Goal: Find specific page/section: Find specific page/section

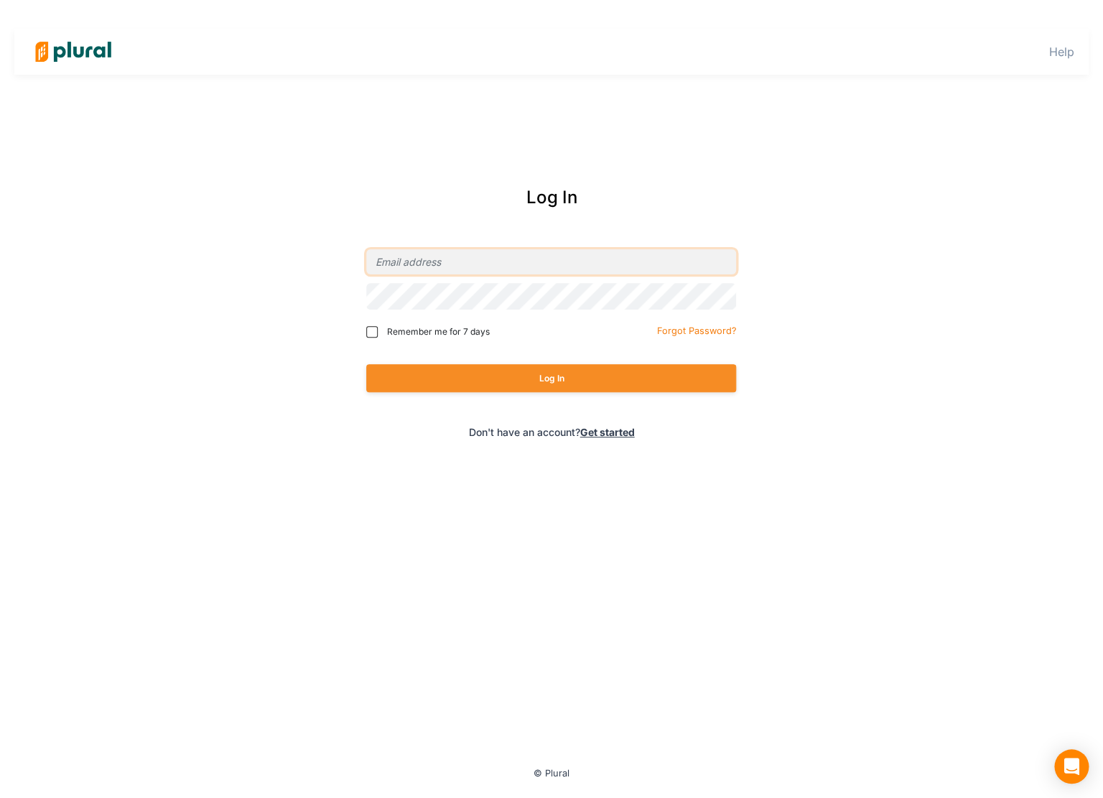
type input "[PERSON_NAME][EMAIL_ADDRESS][DOMAIN_NAME]"
click at [461, 338] on span "Remember me for 7 days" at bounding box center [437, 331] width 103 height 13
click at [378, 338] on input "Remember me for 7 days" at bounding box center [371, 331] width 11 height 11
checkbox input "true"
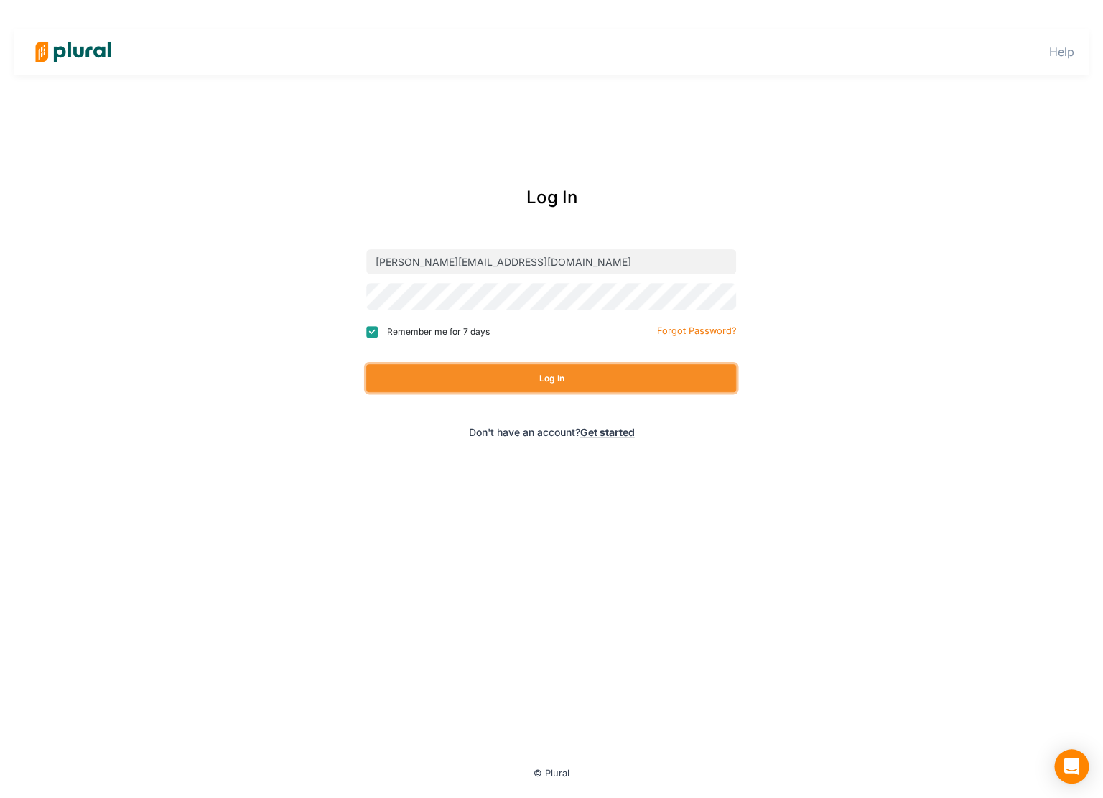
click at [475, 386] on button "Log In" at bounding box center [551, 378] width 370 height 28
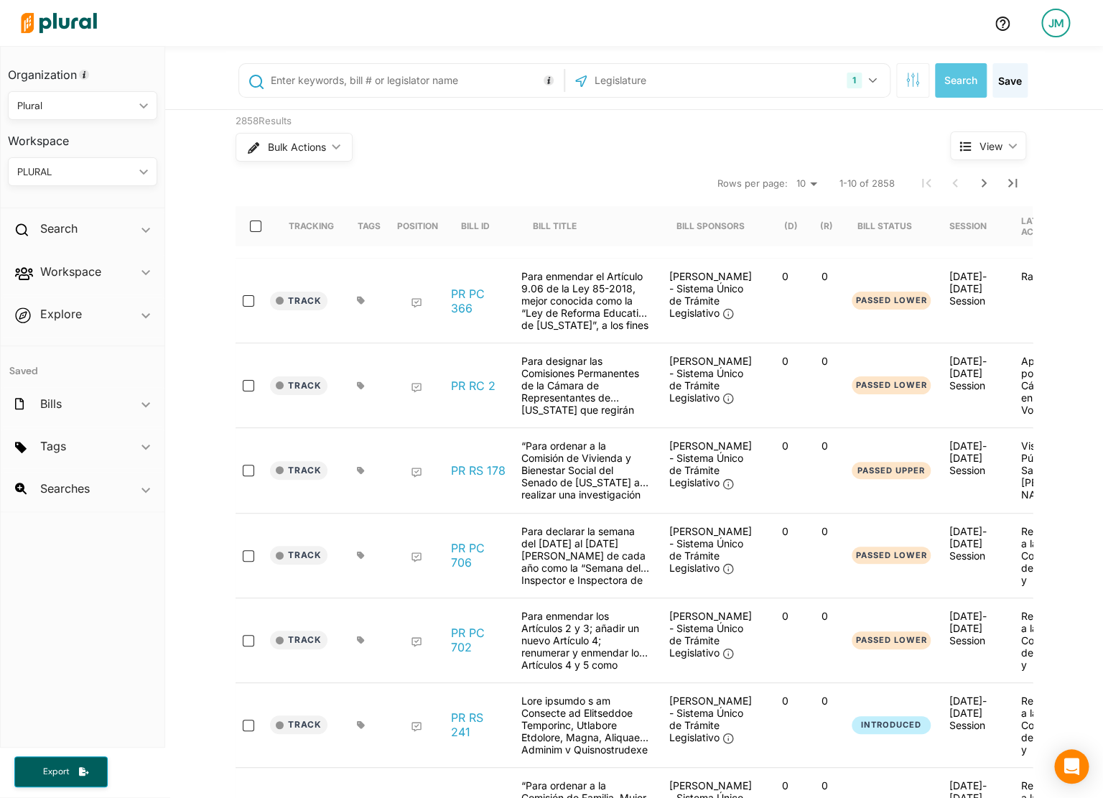
click at [679, 87] on input "text" at bounding box center [670, 80] width 154 height 27
type input "oreg"
click at [623, 116] on label "[US_STATE]" at bounding box center [740, 118] width 265 height 22
click at [597, 116] on input "[US_STATE]" at bounding box center [590, 117] width 11 height 11
checkbox input "true"
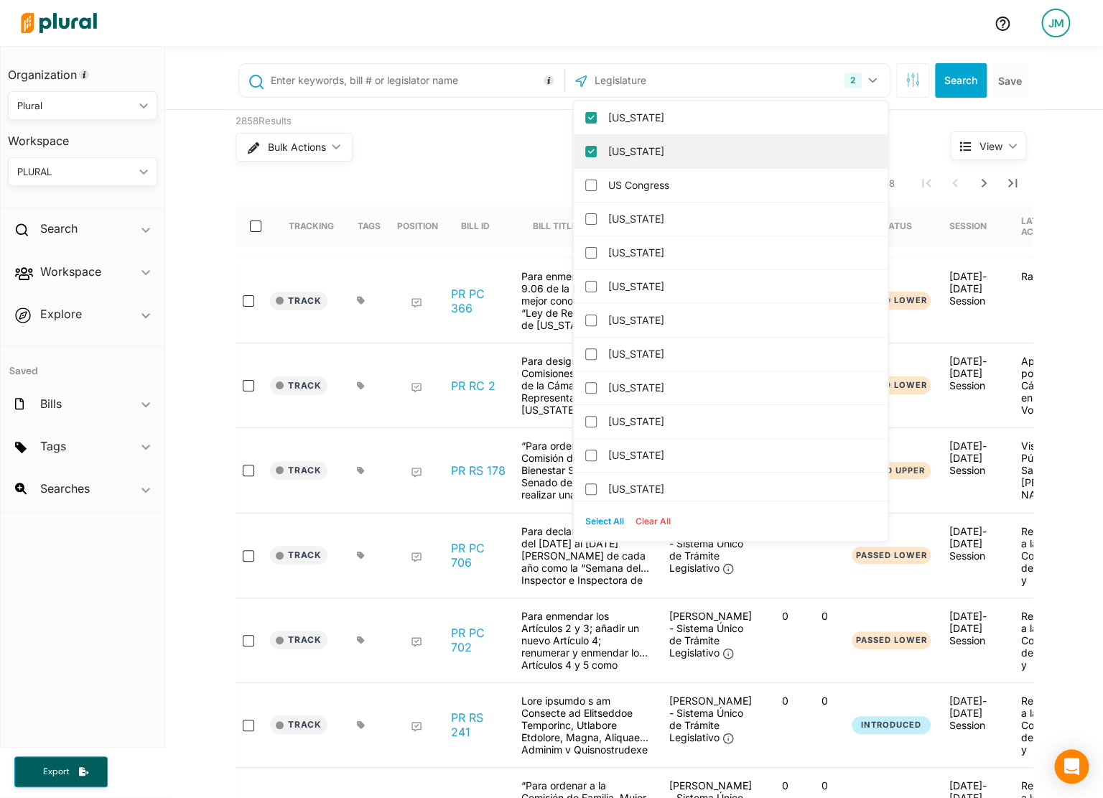
click at [640, 159] on label "[US_STATE]" at bounding box center [740, 152] width 265 height 22
click at [597, 157] on input "[US_STATE]" at bounding box center [590, 151] width 11 height 11
click at [906, 79] on icon "button" at bounding box center [913, 80] width 14 height 14
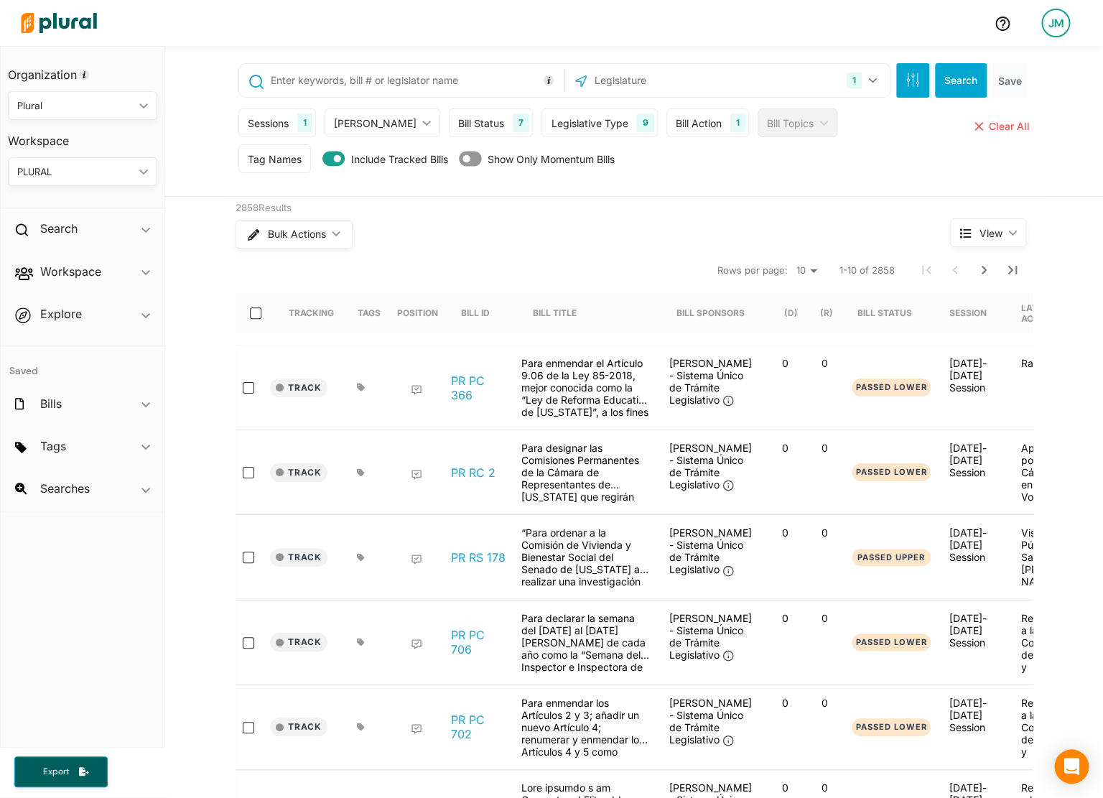
click at [288, 116] on div "Sessions 1" at bounding box center [277, 122] width 78 height 29
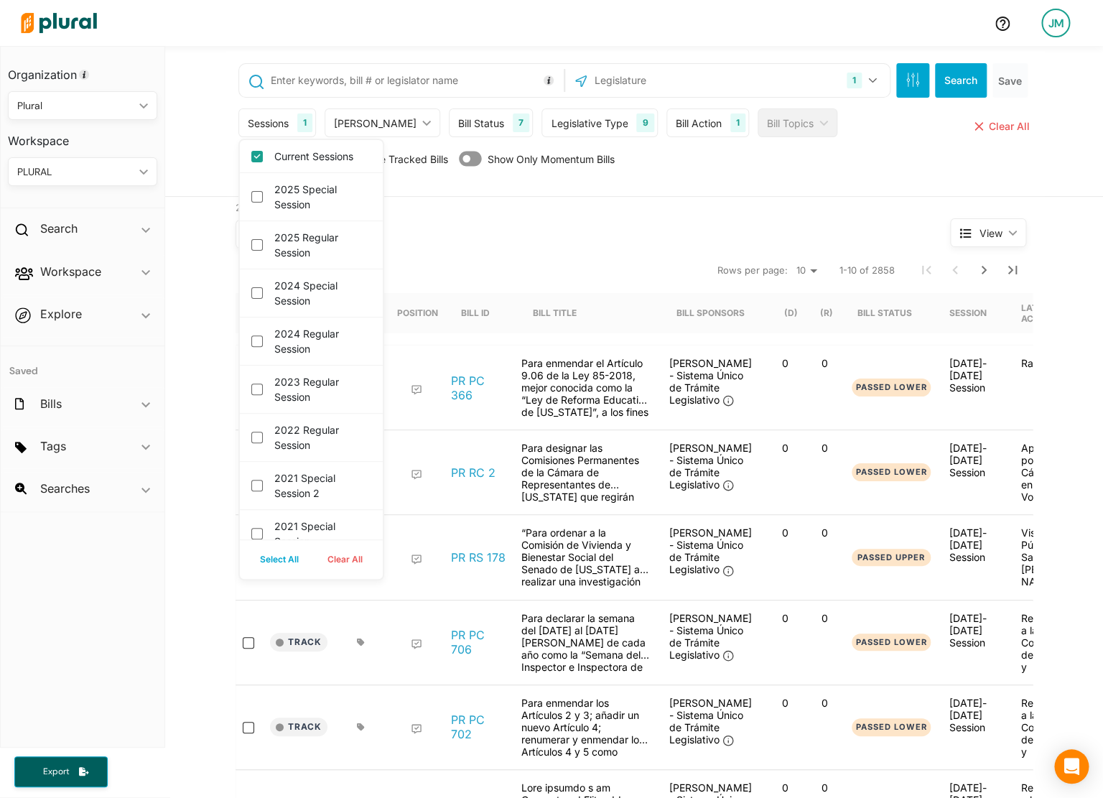
click at [539, 252] on div "Bulk Actions ic_keyboard_arrow_down" at bounding box center [566, 233] width 661 height 37
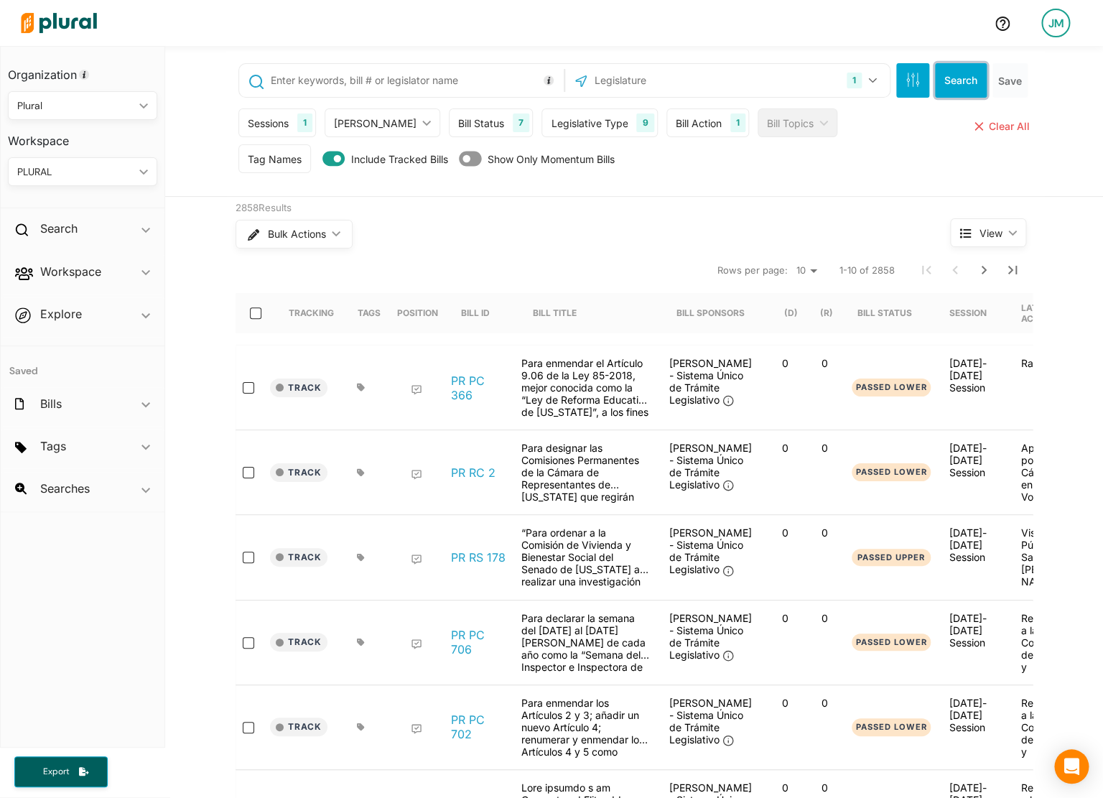
click at [941, 97] on button "Search" at bounding box center [961, 80] width 52 height 34
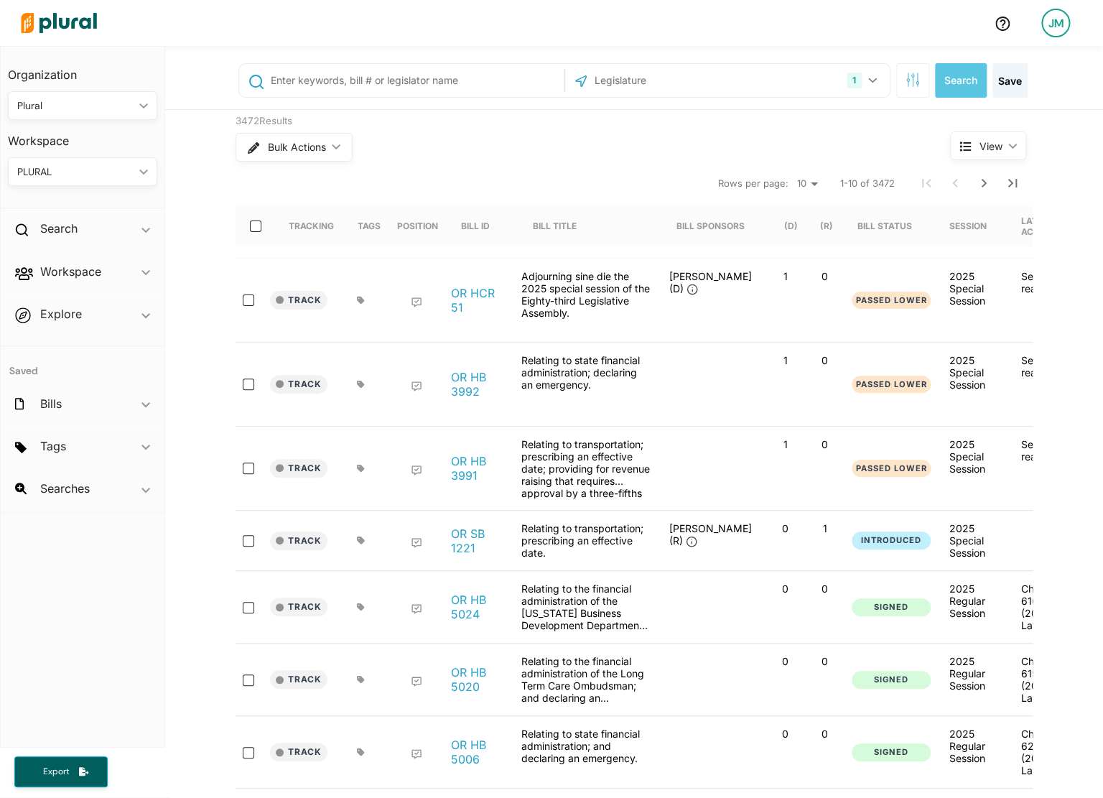
click at [1059, 26] on div "JM" at bounding box center [1055, 23] width 29 height 29
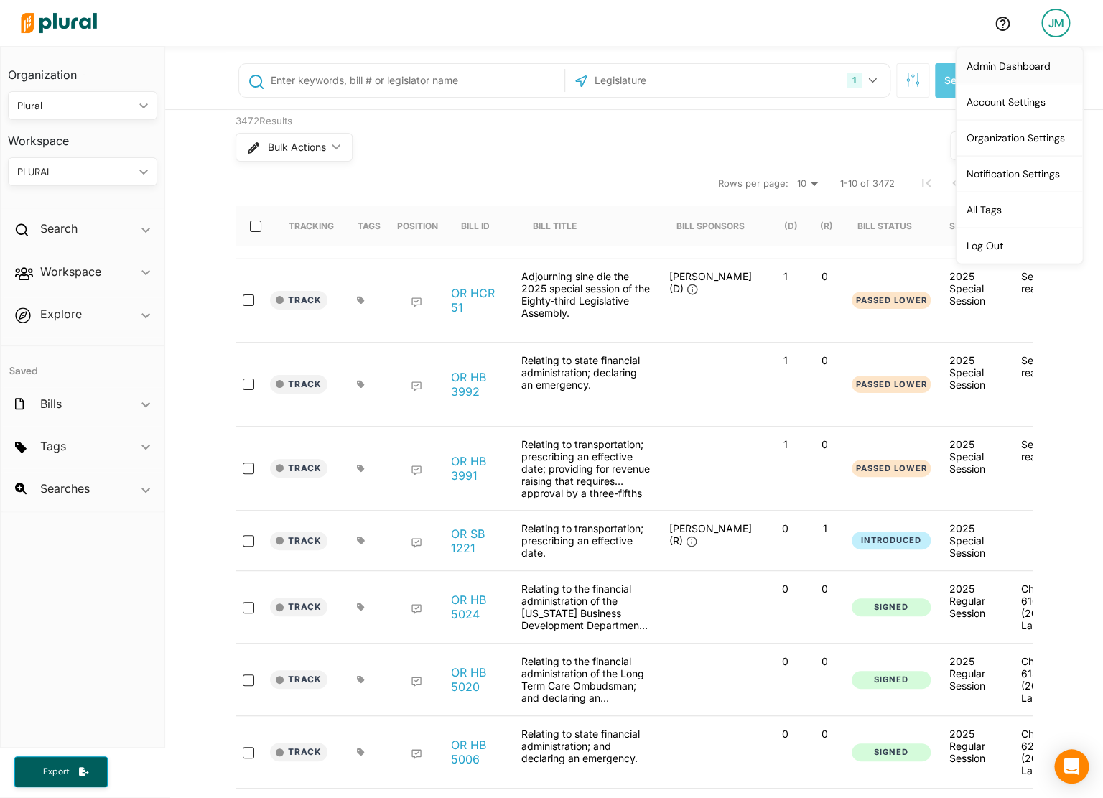
click at [1024, 62] on link "Admin Dashboard" at bounding box center [1020, 65] width 126 height 36
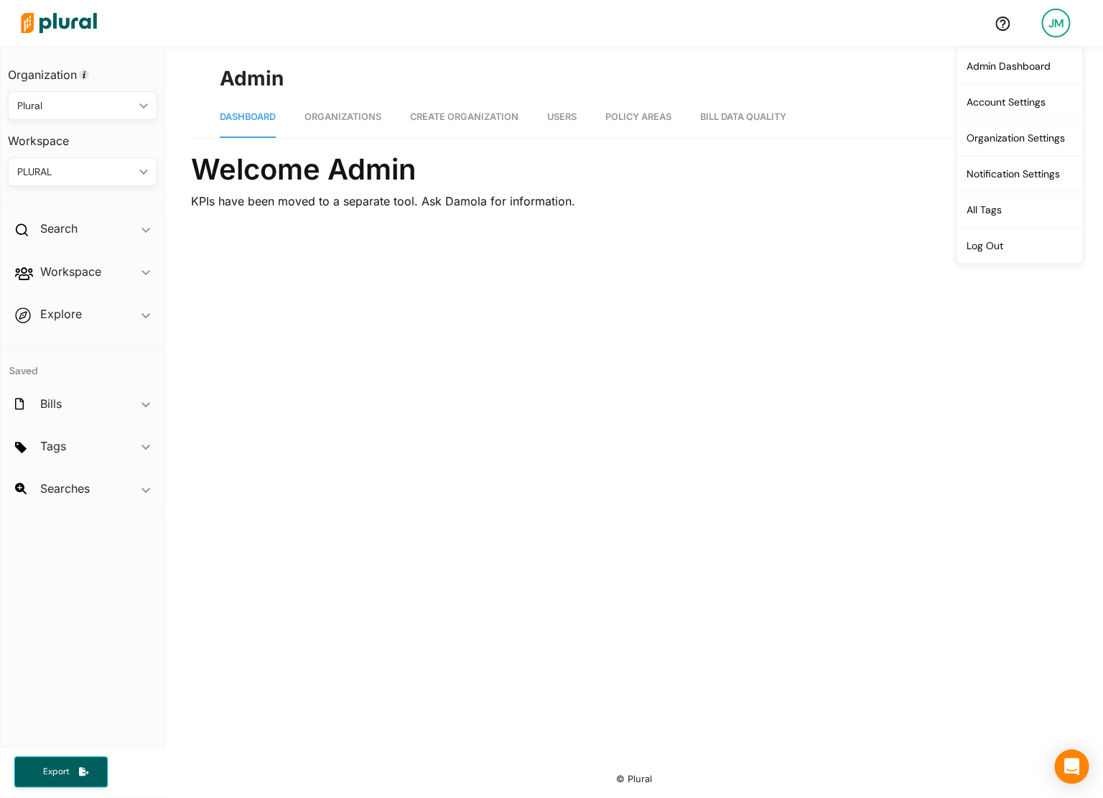
click at [757, 121] on span "Bill Data Quality" at bounding box center [743, 116] width 86 height 11
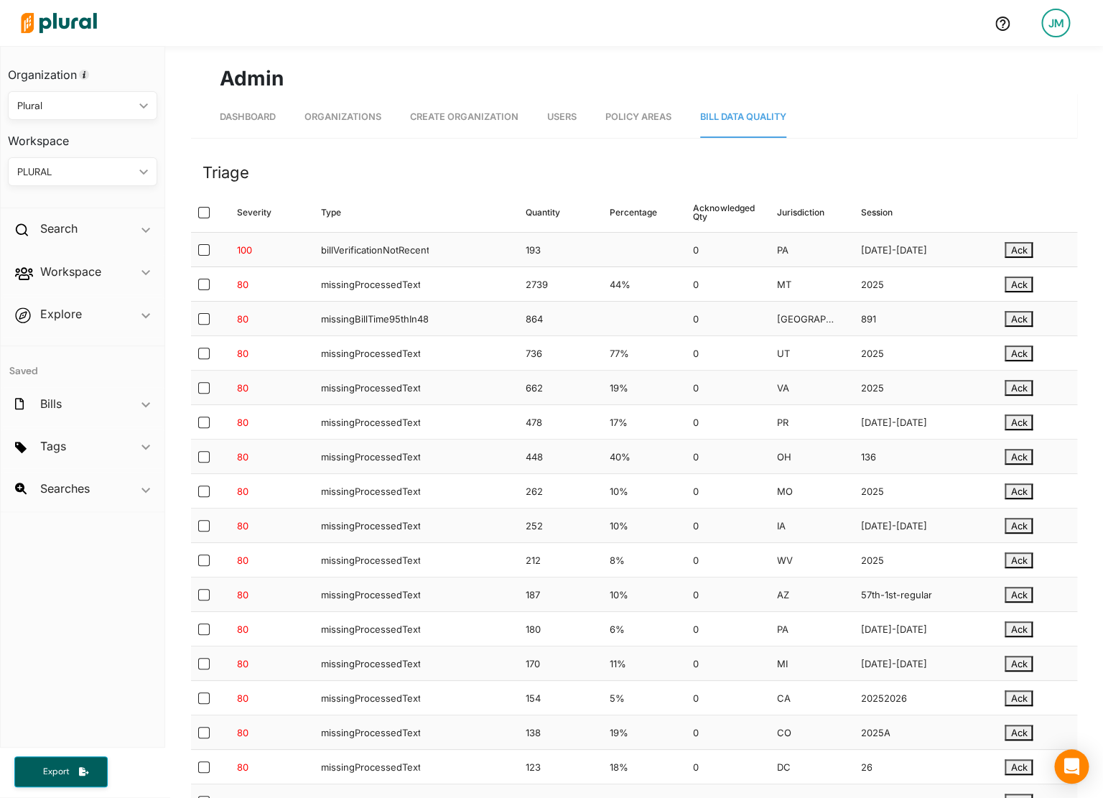
click at [741, 278] on div "0" at bounding box center [724, 284] width 84 height 34
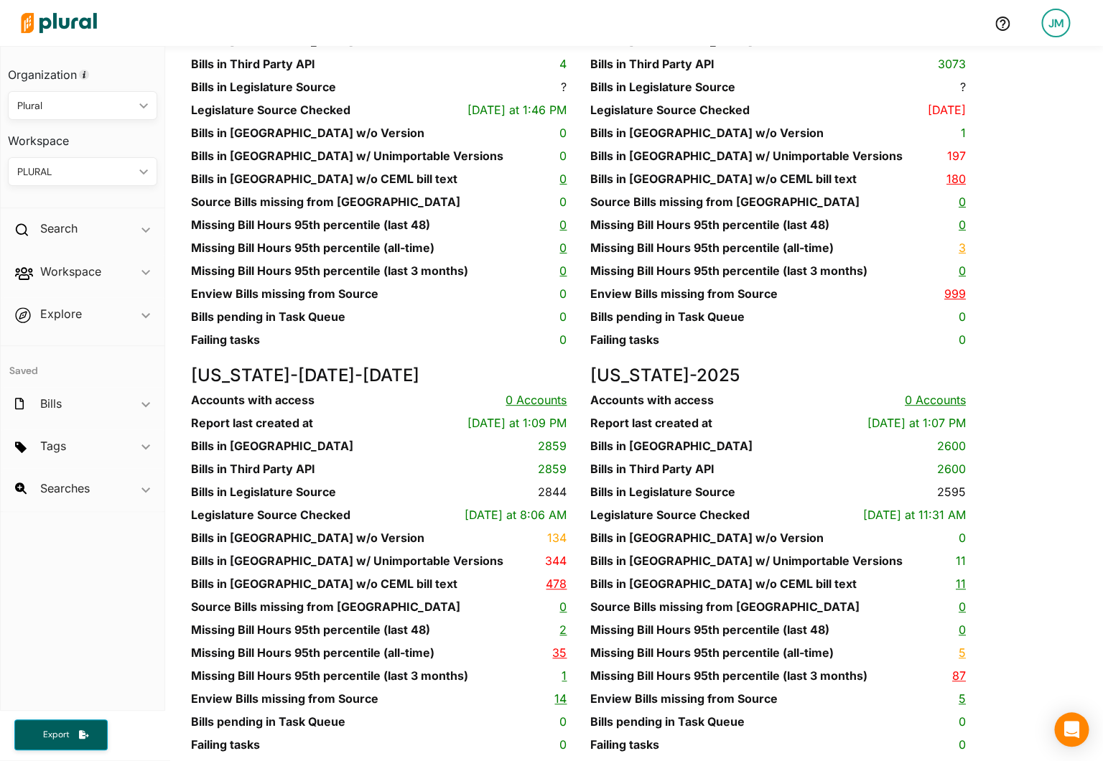
scroll to position [11399, 0]
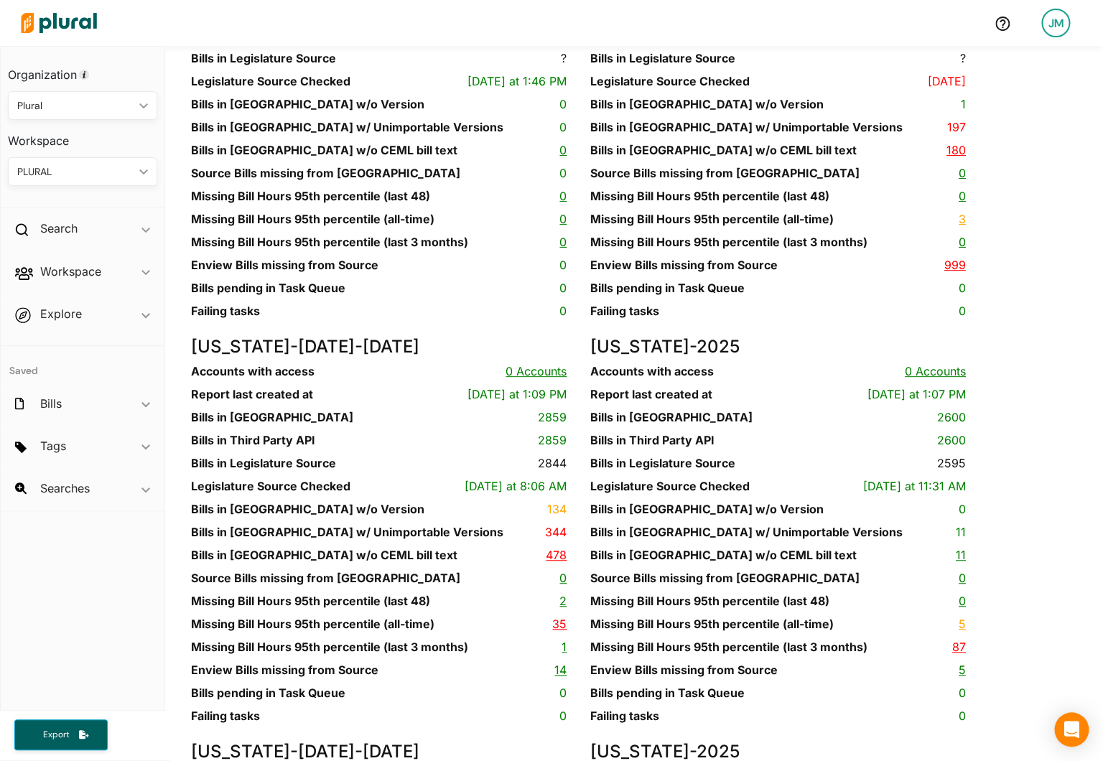
drag, startPoint x: 557, startPoint y: 420, endPoint x: 576, endPoint y: 421, distance: 19.4
click at [576, 337] on div "Oregon - 2025S1 Accounts with access 0 Accounts Report last created at Today at…" at bounding box center [390, 134] width 399 height 406
click at [577, 337] on div "Oregon - 2025S1 Accounts with access 0 Accounts Report last created at Today at…" at bounding box center [390, 134] width 399 height 406
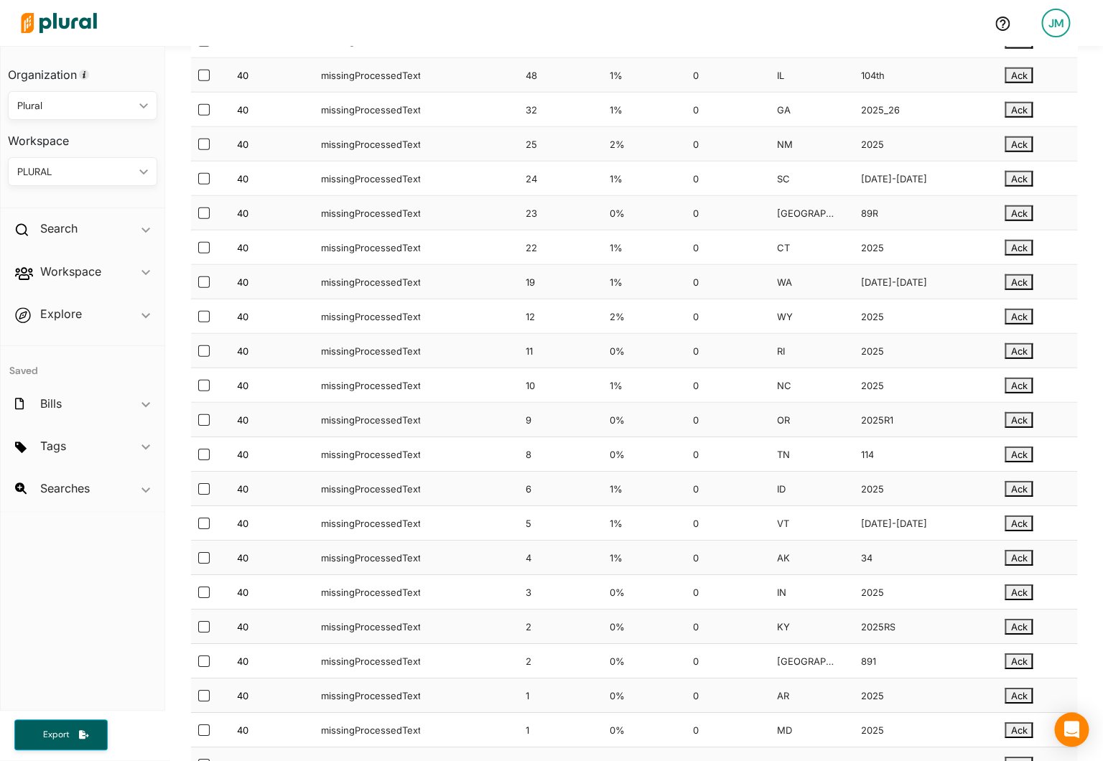
scroll to position [0, 0]
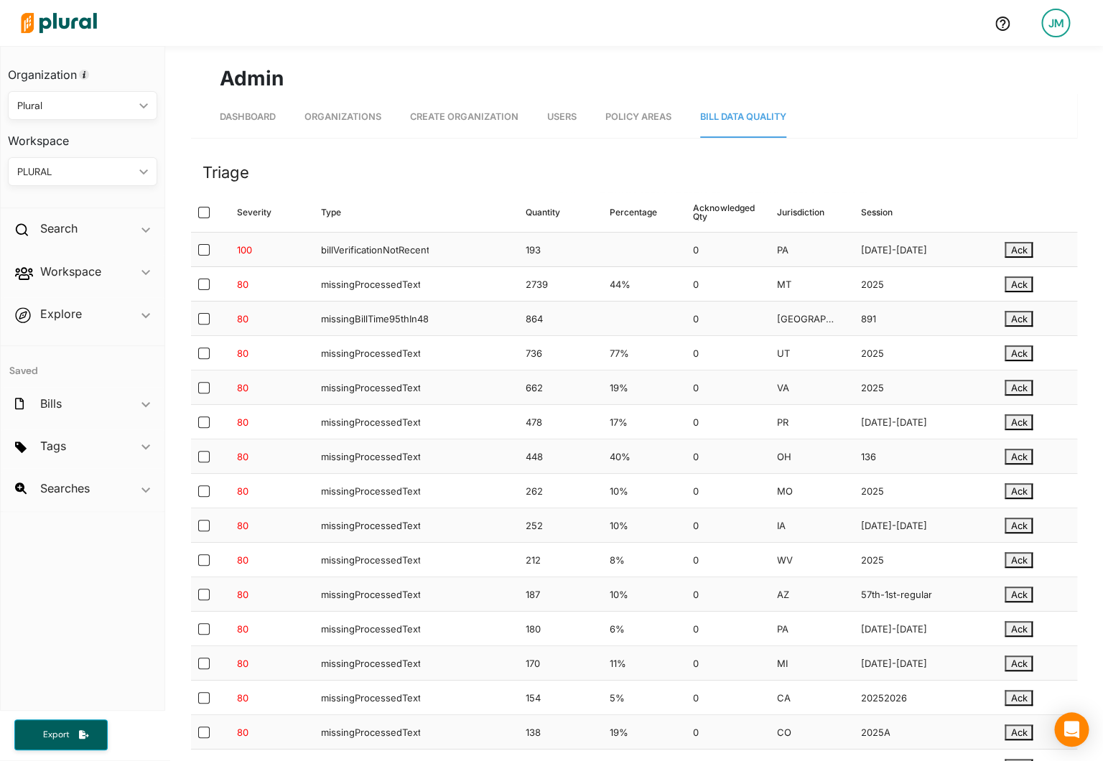
click at [493, 183] on div "Triage" at bounding box center [432, 173] width 458 height 24
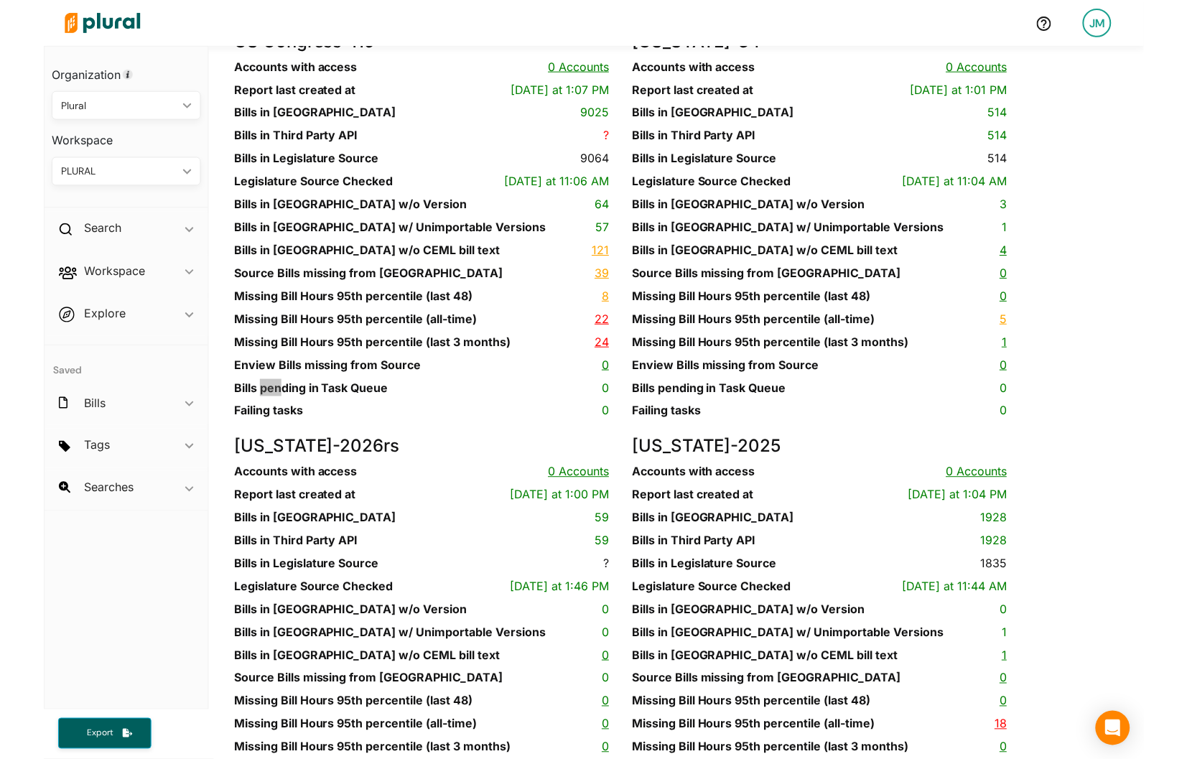
scroll to position [11296, 0]
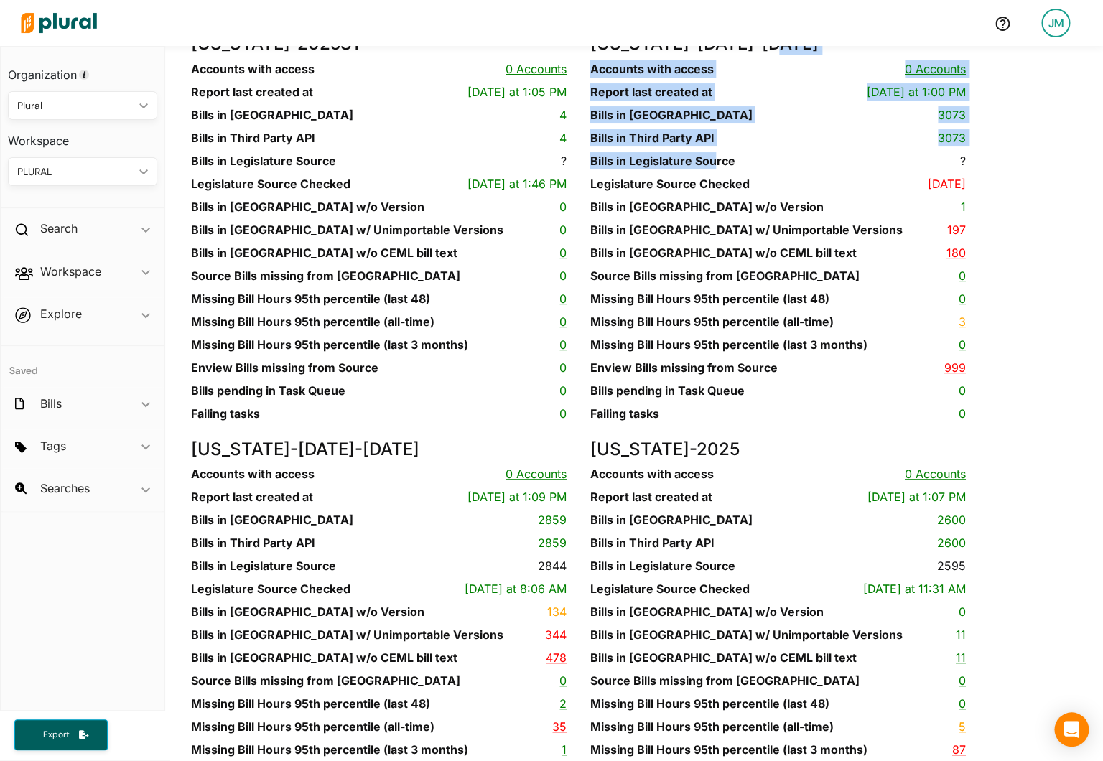
drag, startPoint x: 718, startPoint y: 526, endPoint x: 786, endPoint y: 523, distance: 68.3
click at [786, 440] on div "Pennsylvania - 2025-2026 Accounts with access 0 Accounts Report last created at…" at bounding box center [789, 237] width 399 height 406
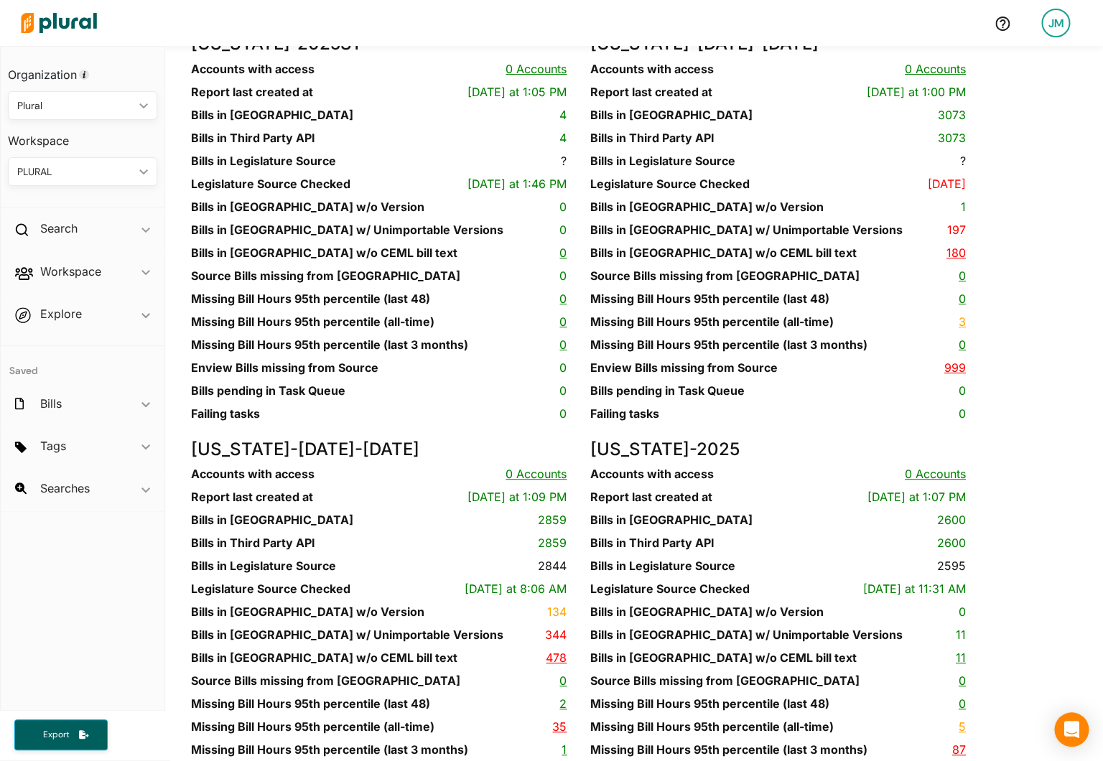
click at [786, 440] on div "Pennsylvania - 2025-2026 Accounts with access 0 Accounts Report last created at…" at bounding box center [789, 237] width 399 height 406
drag, startPoint x: 731, startPoint y: 403, endPoint x: 840, endPoint y: 396, distance: 109.4
click at [840, 55] on h4 "Pennsylvania - 2025-2026" at bounding box center [778, 44] width 376 height 21
copy h4 "2025-2026"
